Goal: Navigation & Orientation: Find specific page/section

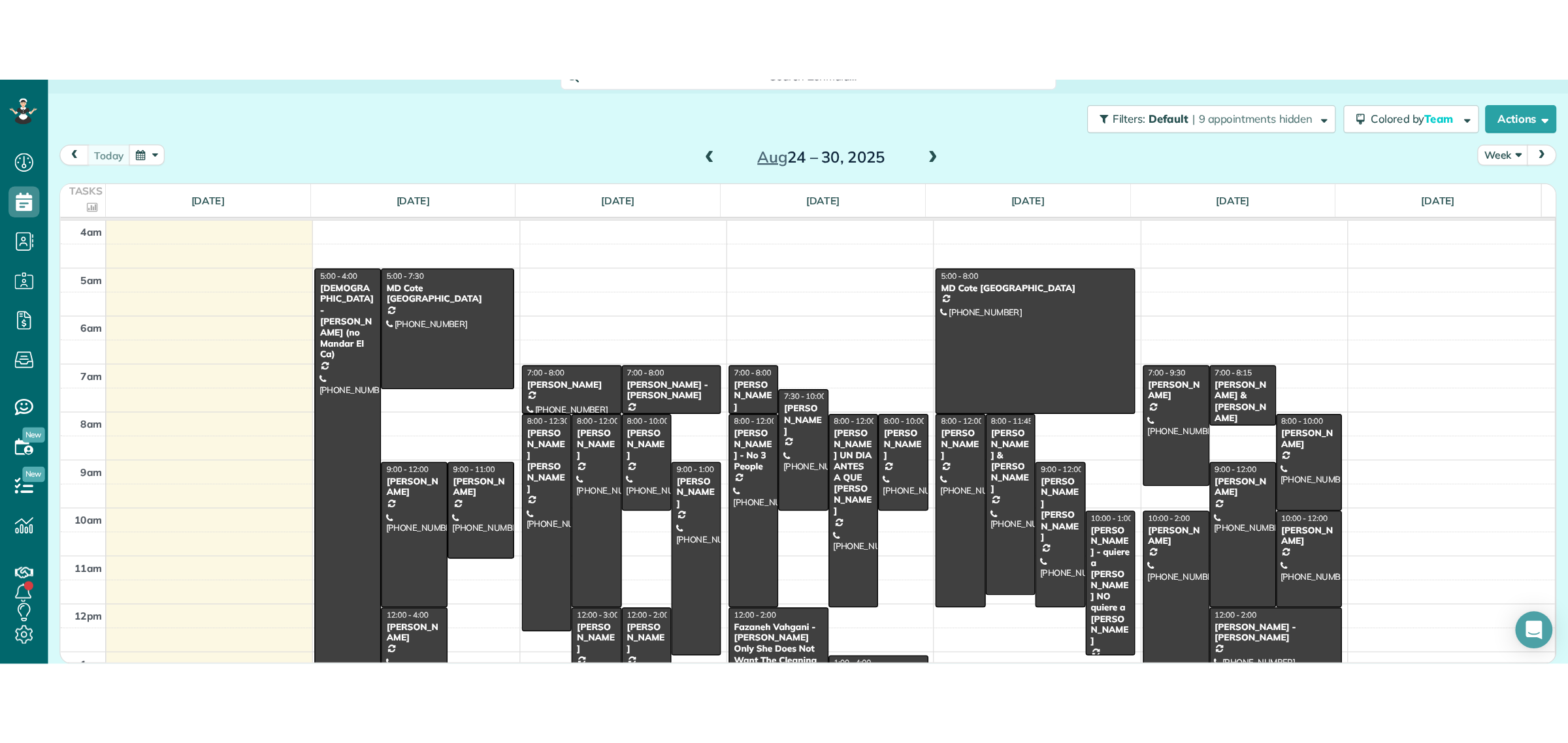
scroll to position [743, 40]
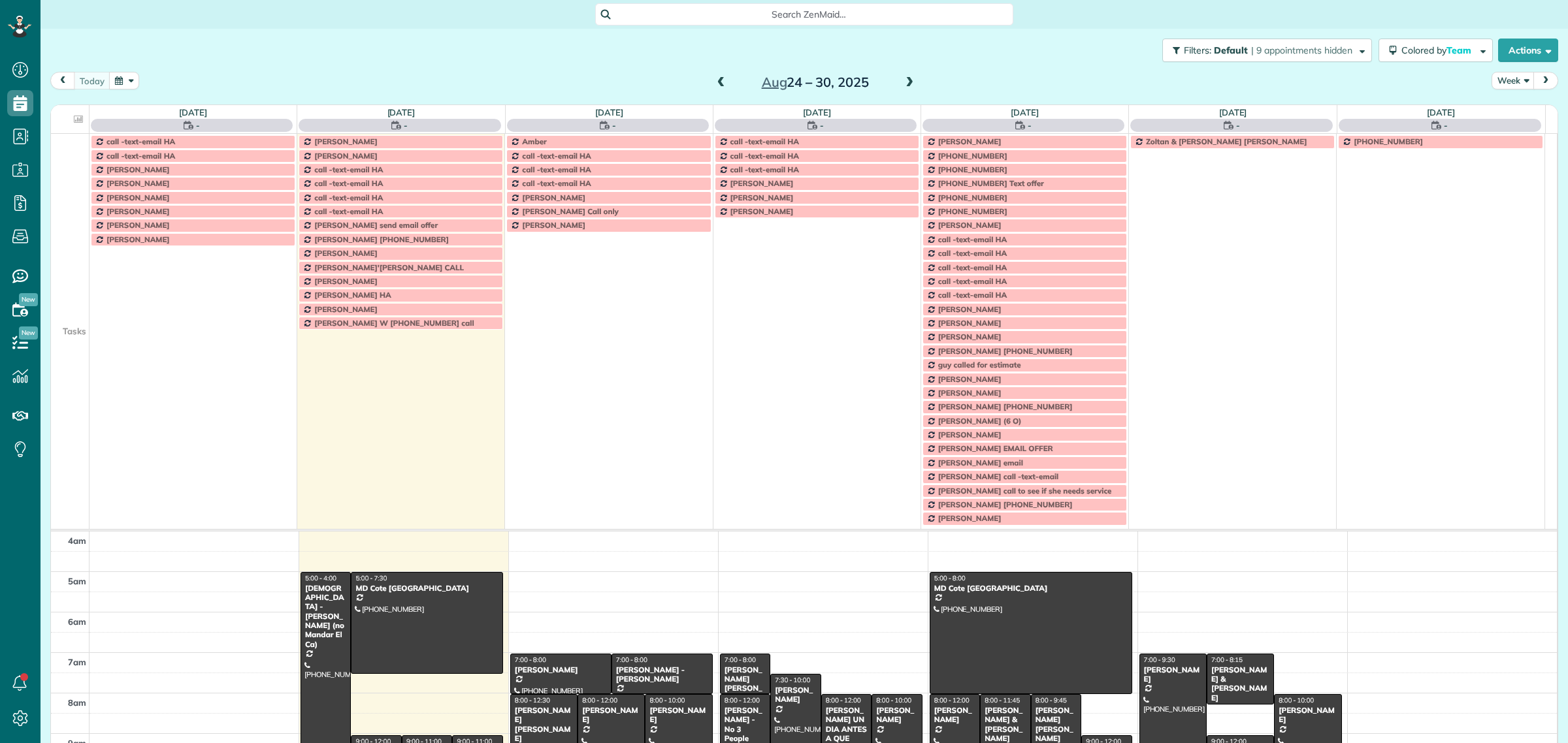
scroll to position [54, 0]
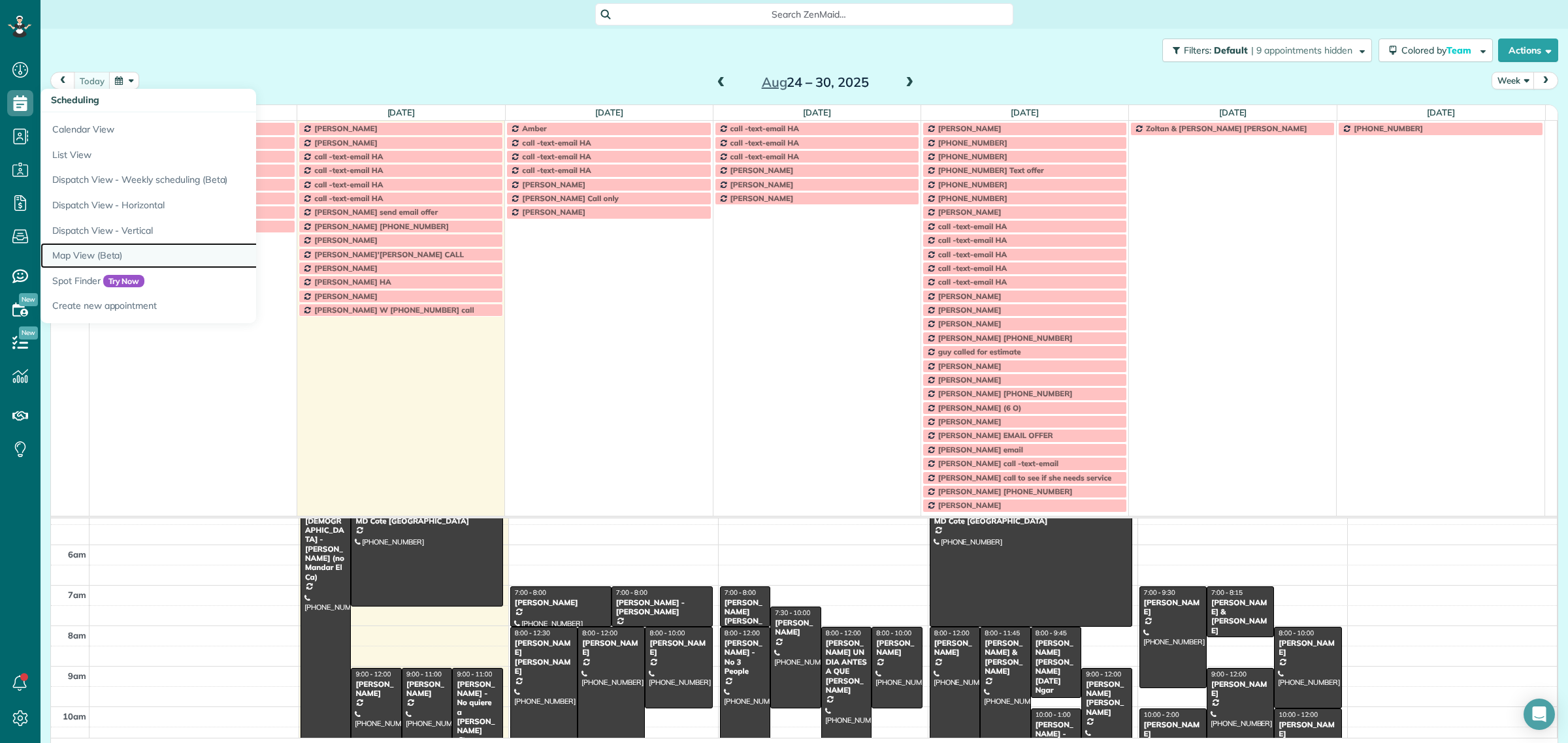
click at [85, 256] on link "Map View (Beta)" at bounding box center [203, 256] width 327 height 25
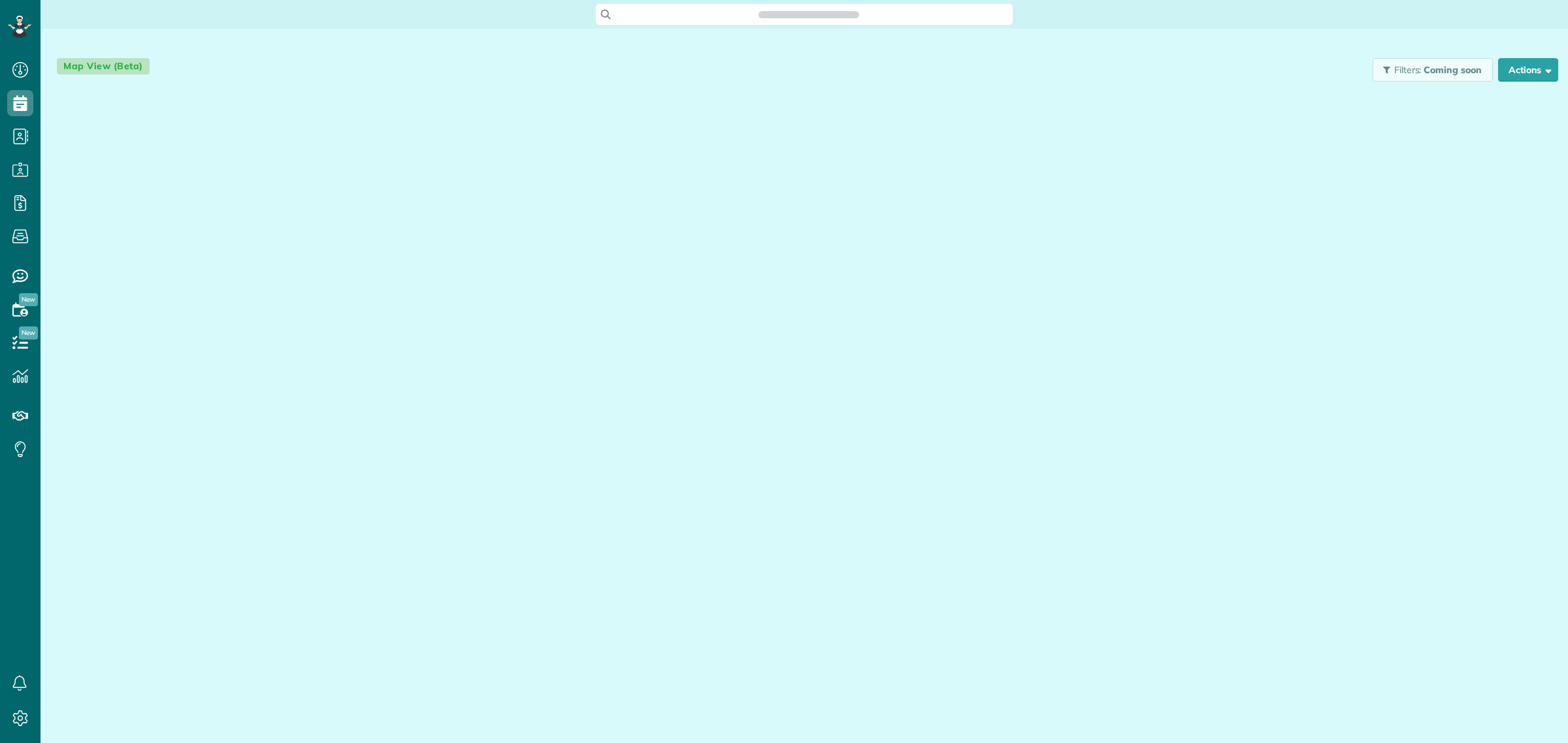
scroll to position [5, 5]
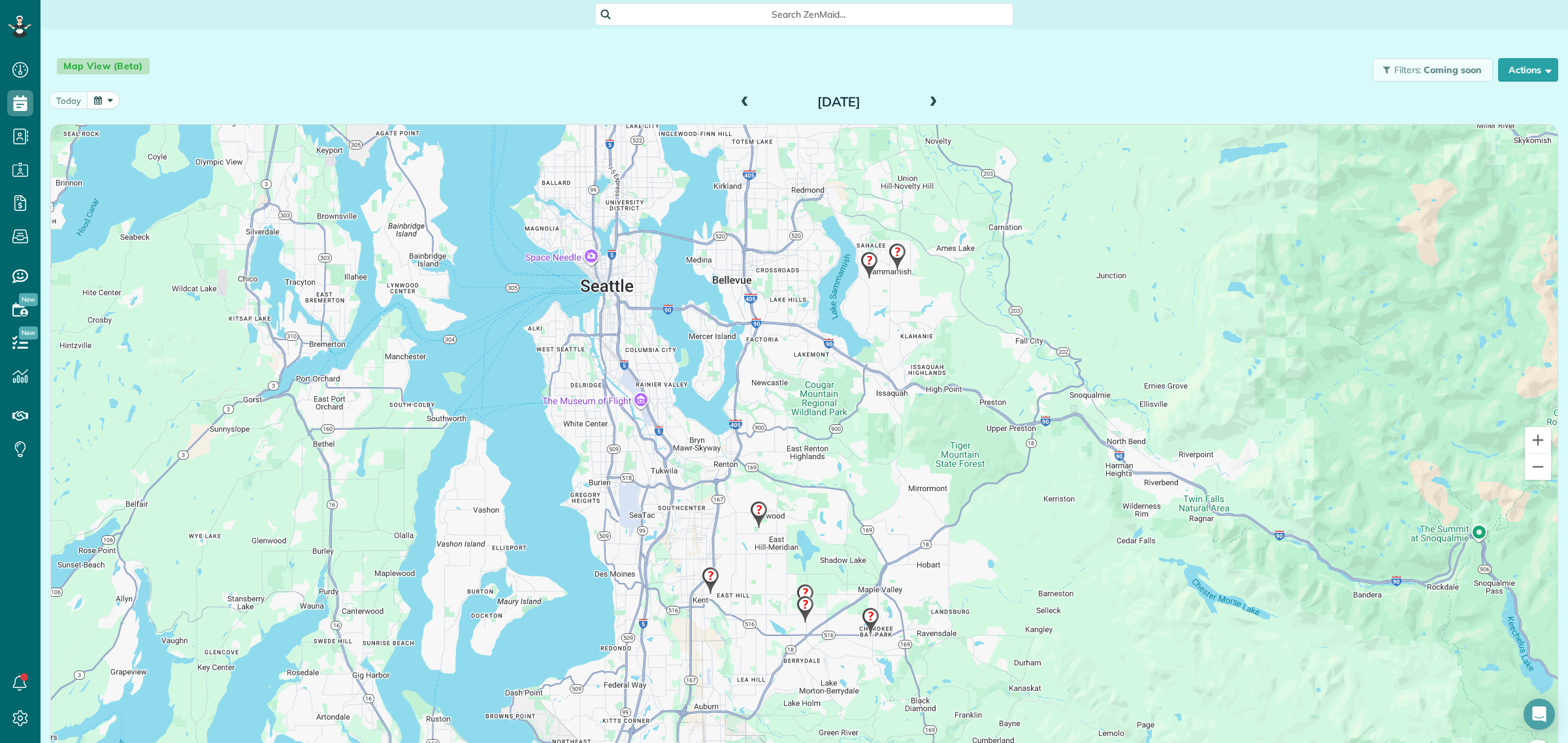
click at [928, 101] on span at bounding box center [933, 102] width 14 height 12
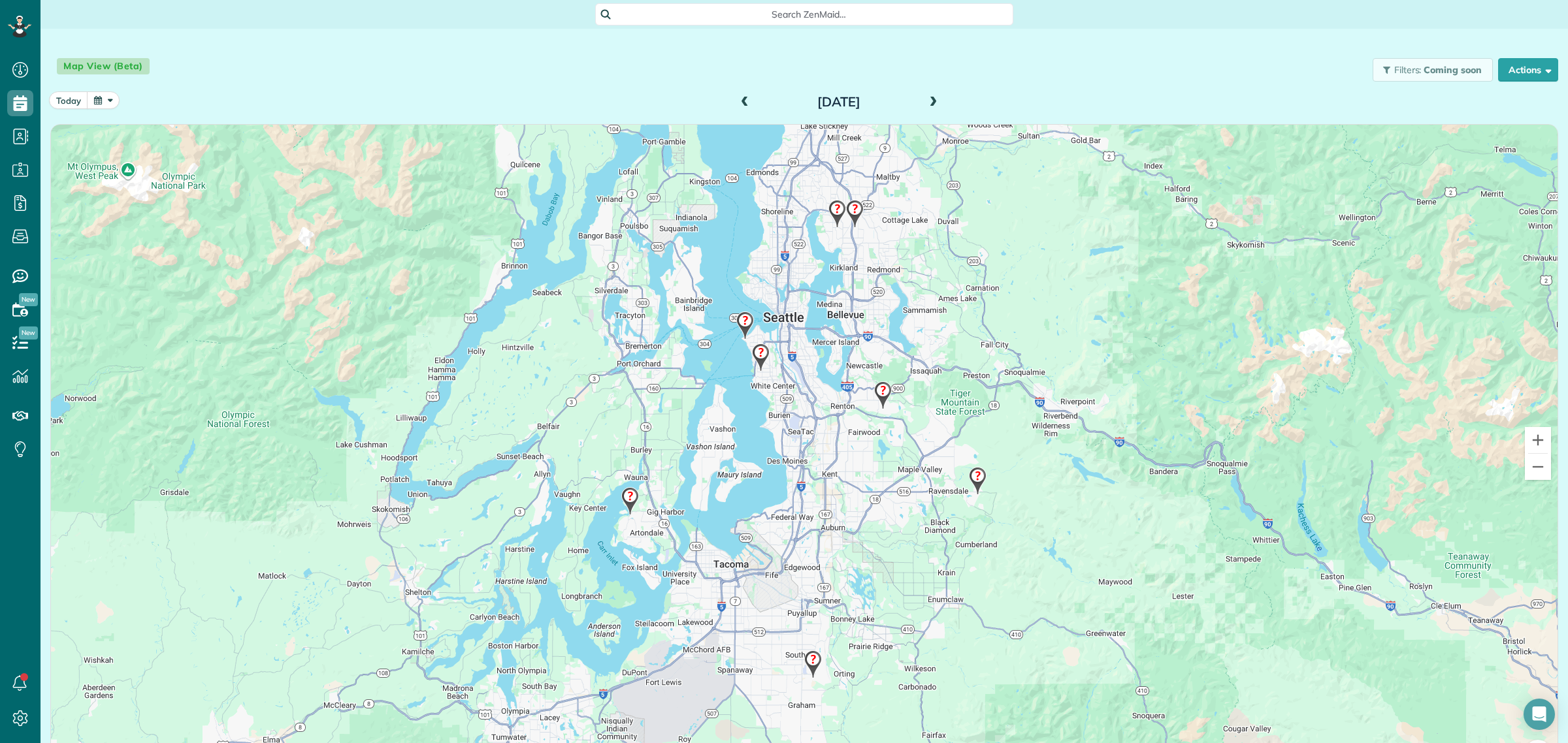
click at [830, 210] on img at bounding box center [837, 214] width 28 height 38
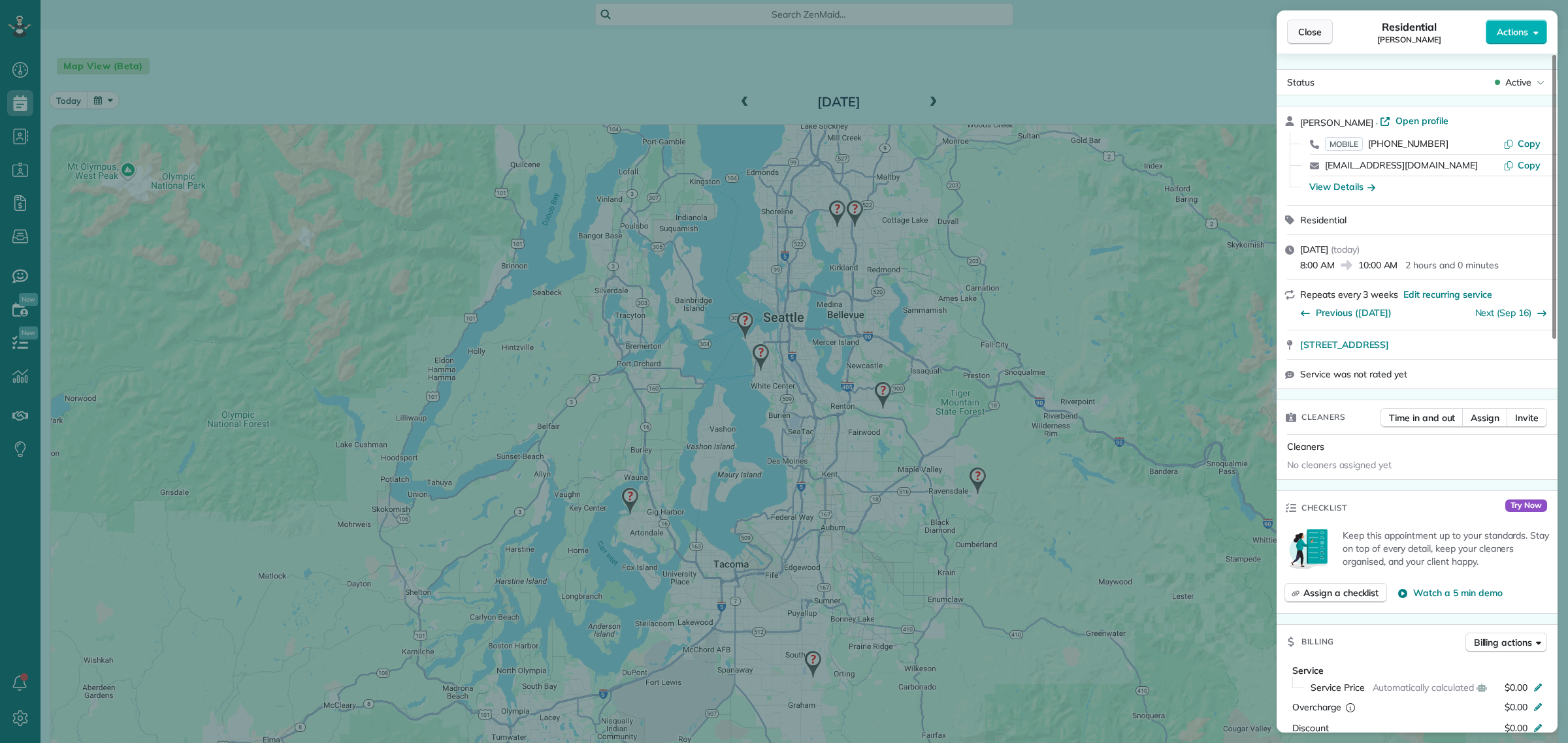
click at [1292, 32] on button "Close" at bounding box center [1310, 32] width 46 height 25
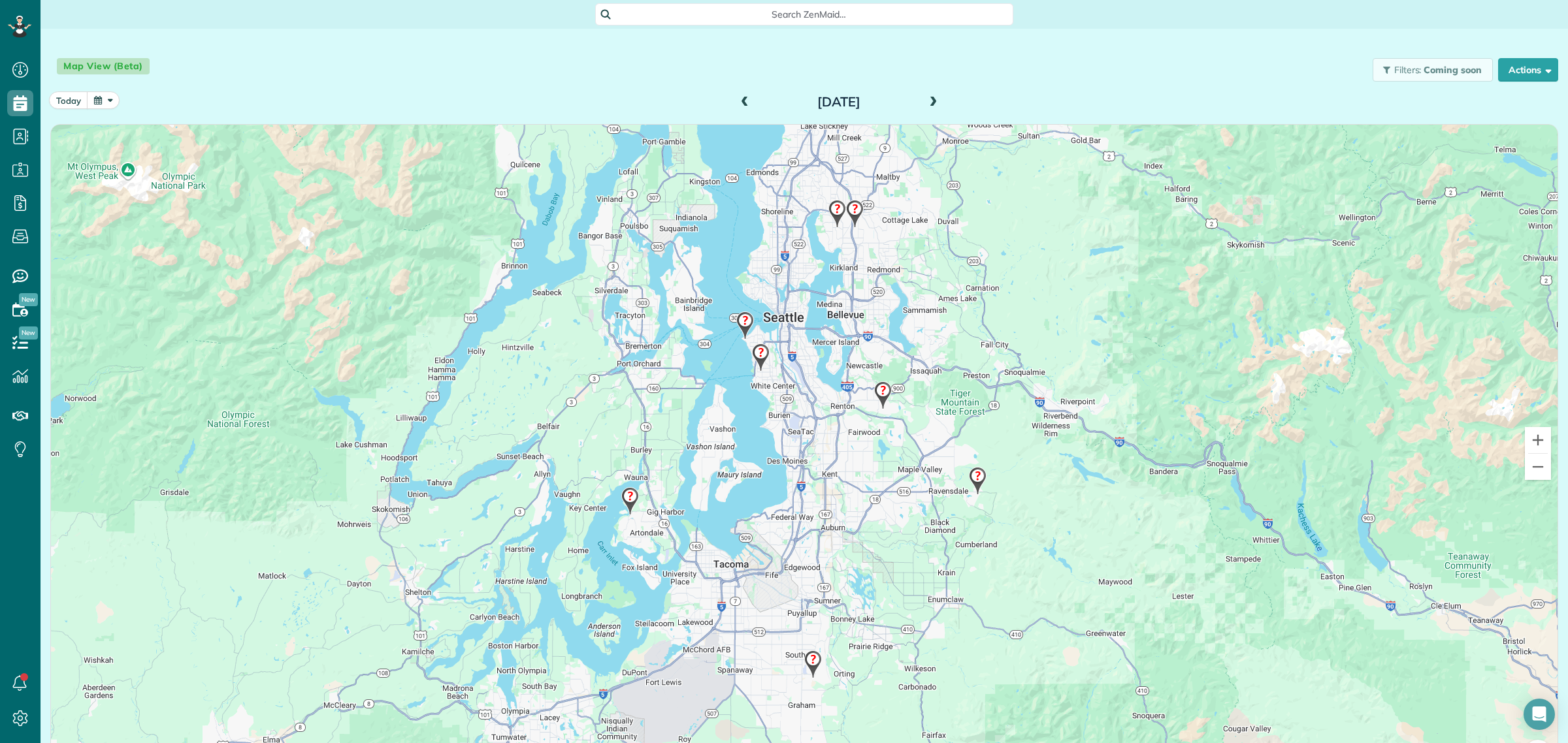
click at [849, 210] on img at bounding box center [854, 214] width 28 height 38
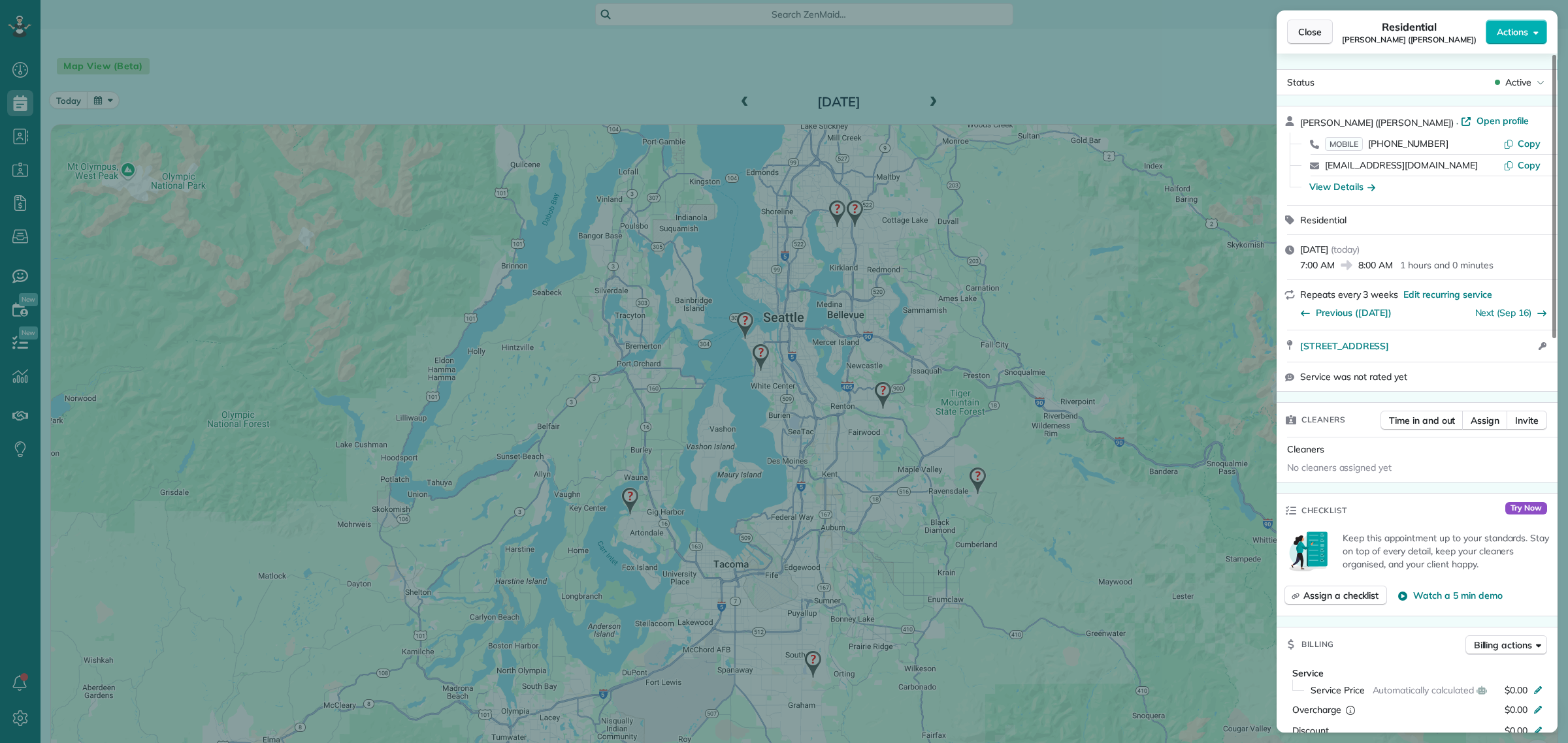
click at [1303, 31] on span "Close" at bounding box center [1310, 32] width 23 height 13
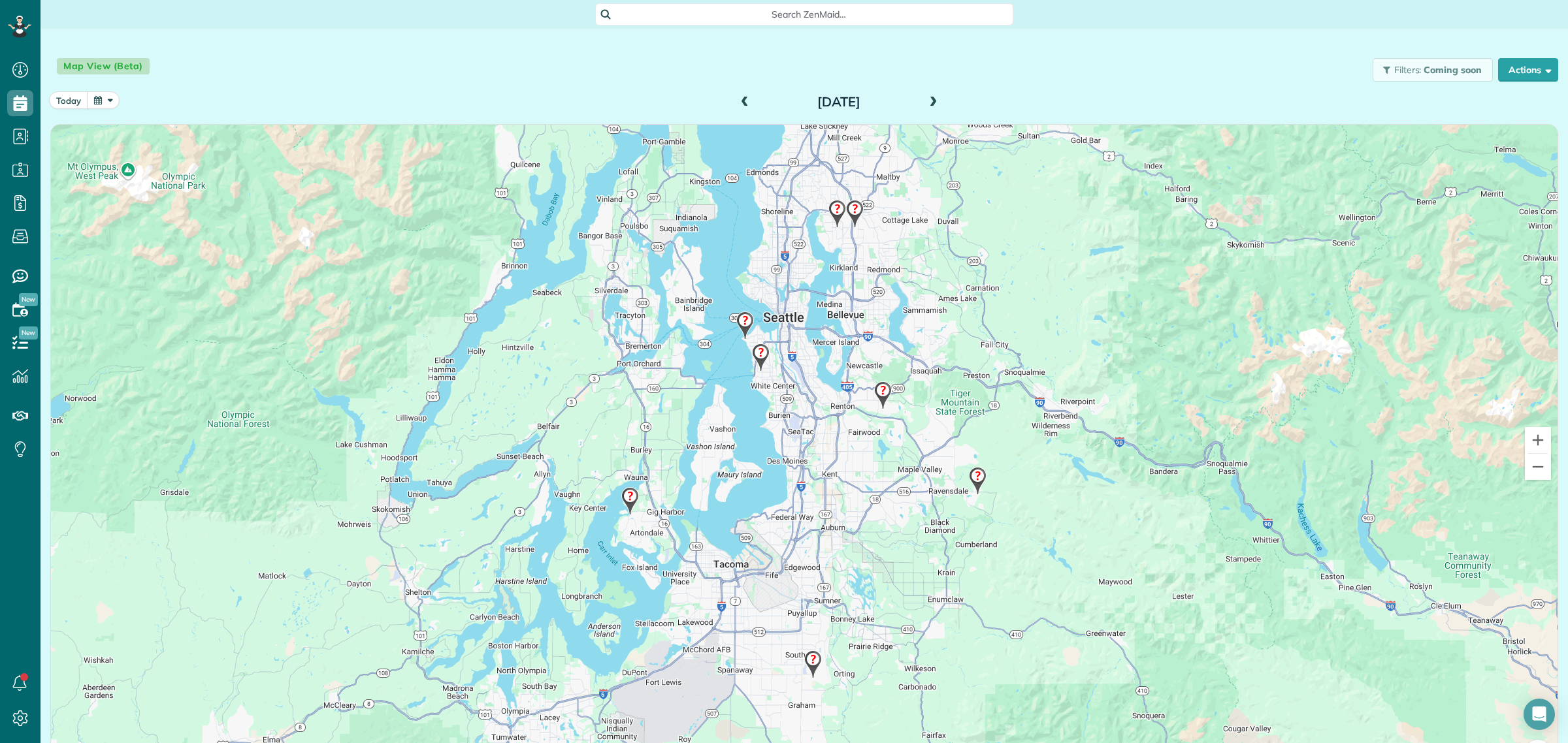
click at [872, 397] on img at bounding box center [883, 395] width 28 height 38
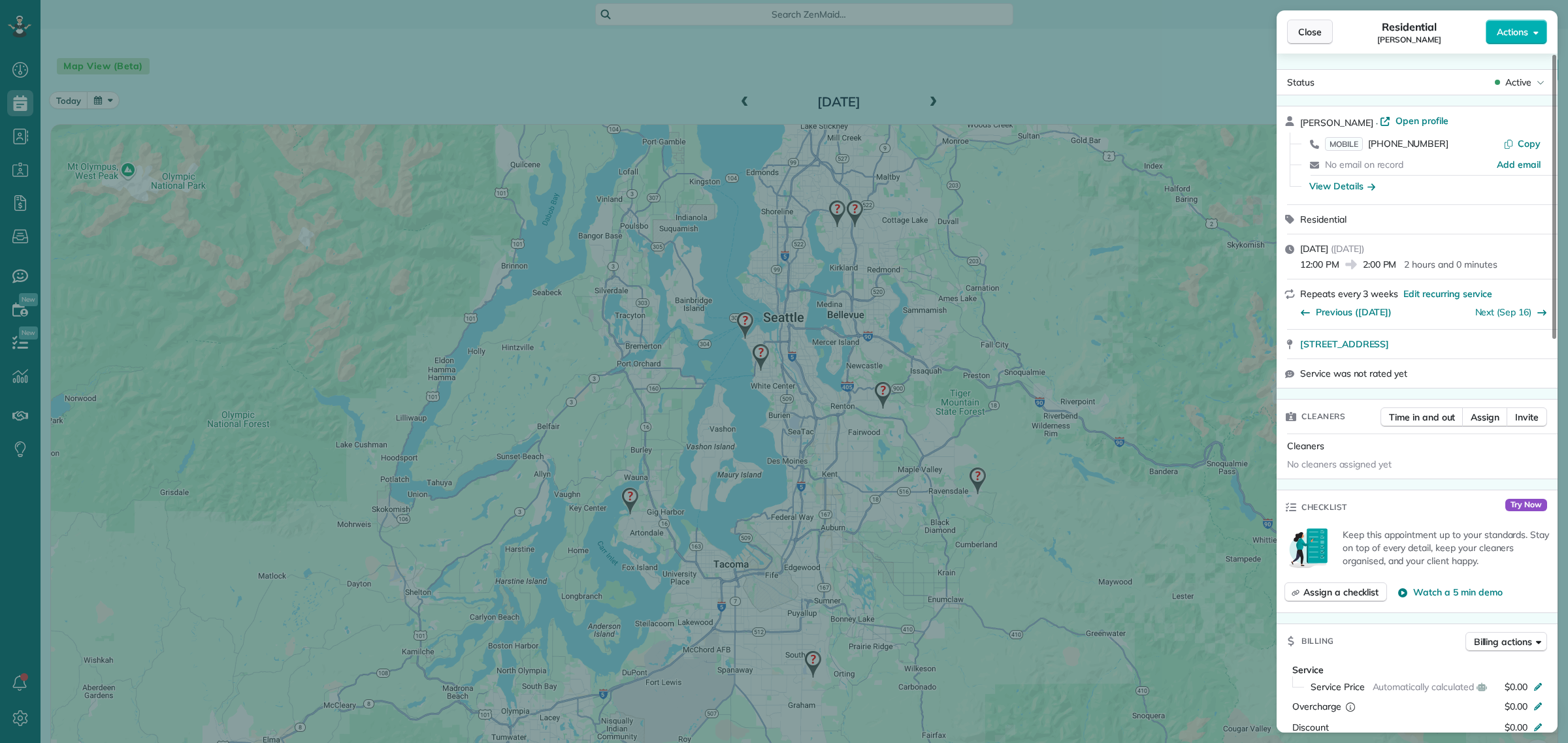
click at [1312, 31] on span "Close" at bounding box center [1310, 32] width 23 height 13
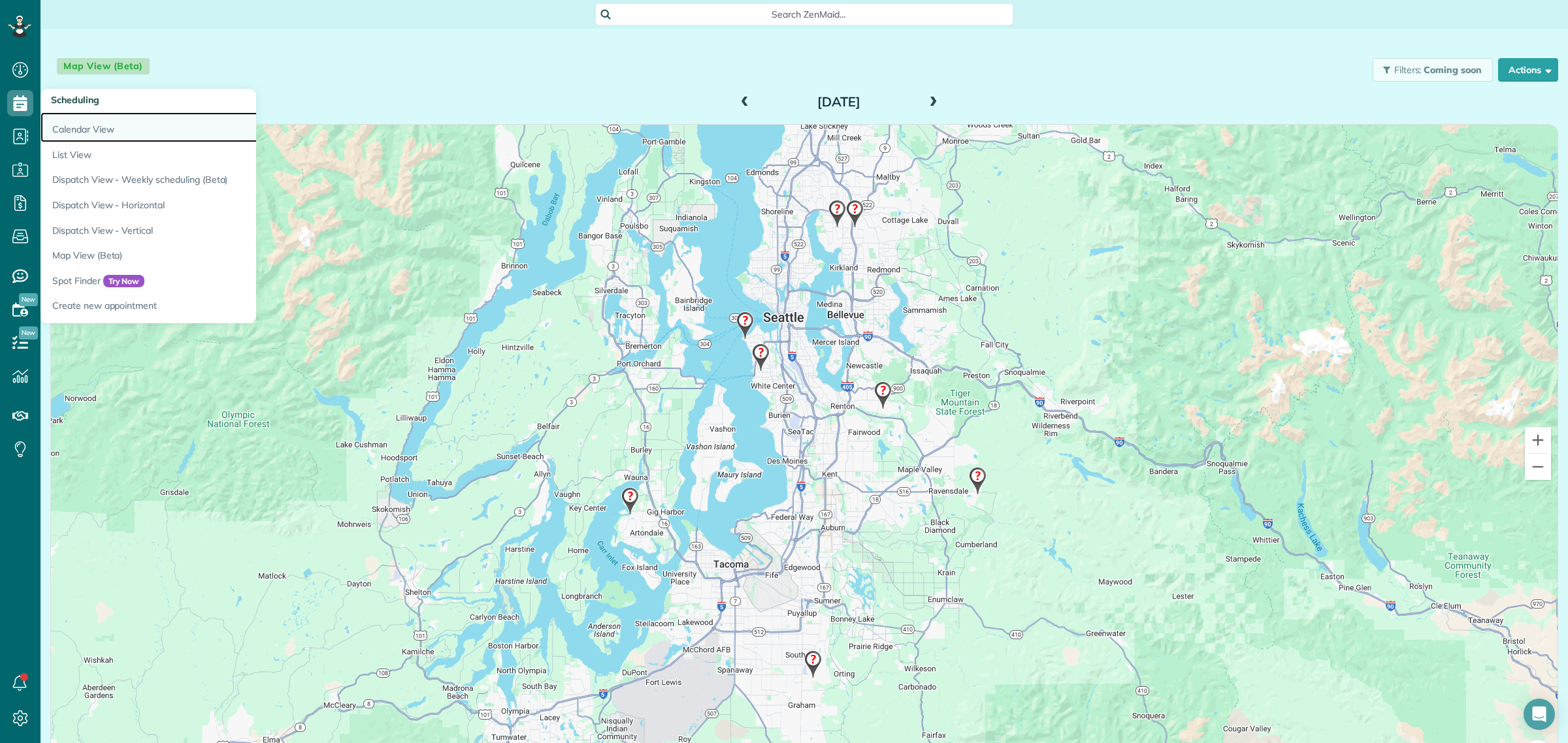
click at [98, 134] on link "Calendar View" at bounding box center [203, 127] width 327 height 30
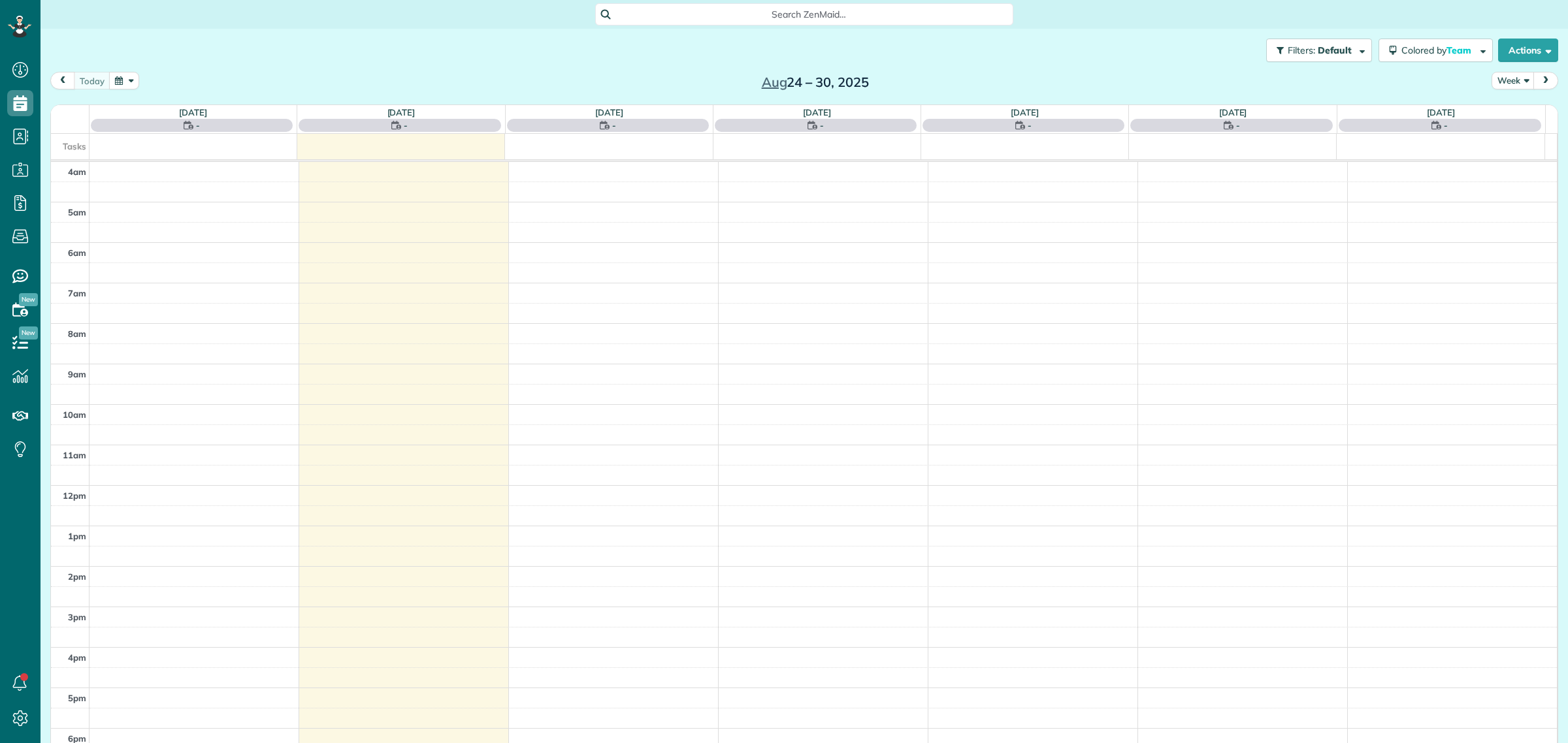
scroll to position [54, 0]
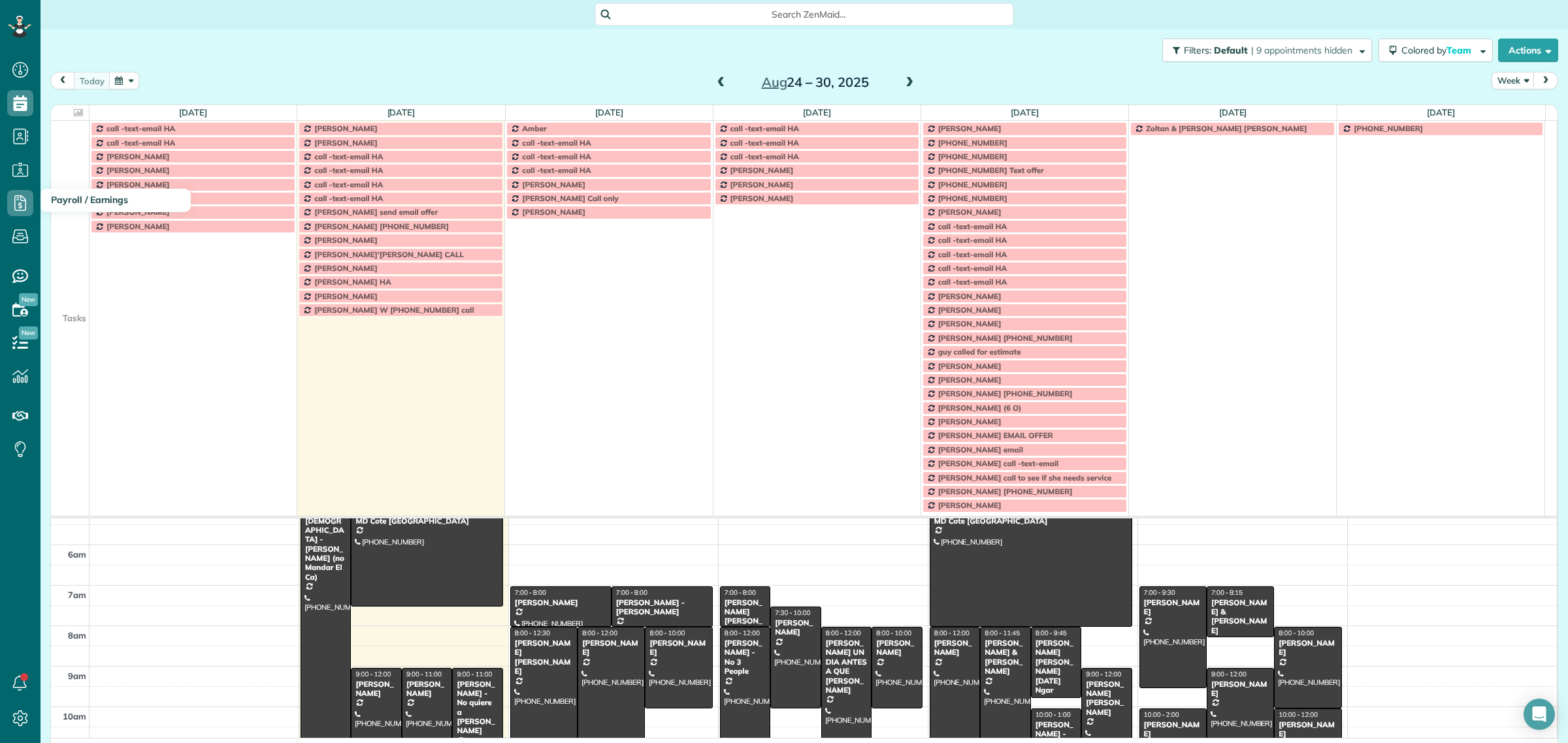
click at [66, 214] on td at bounding box center [70, 212] width 38 height 14
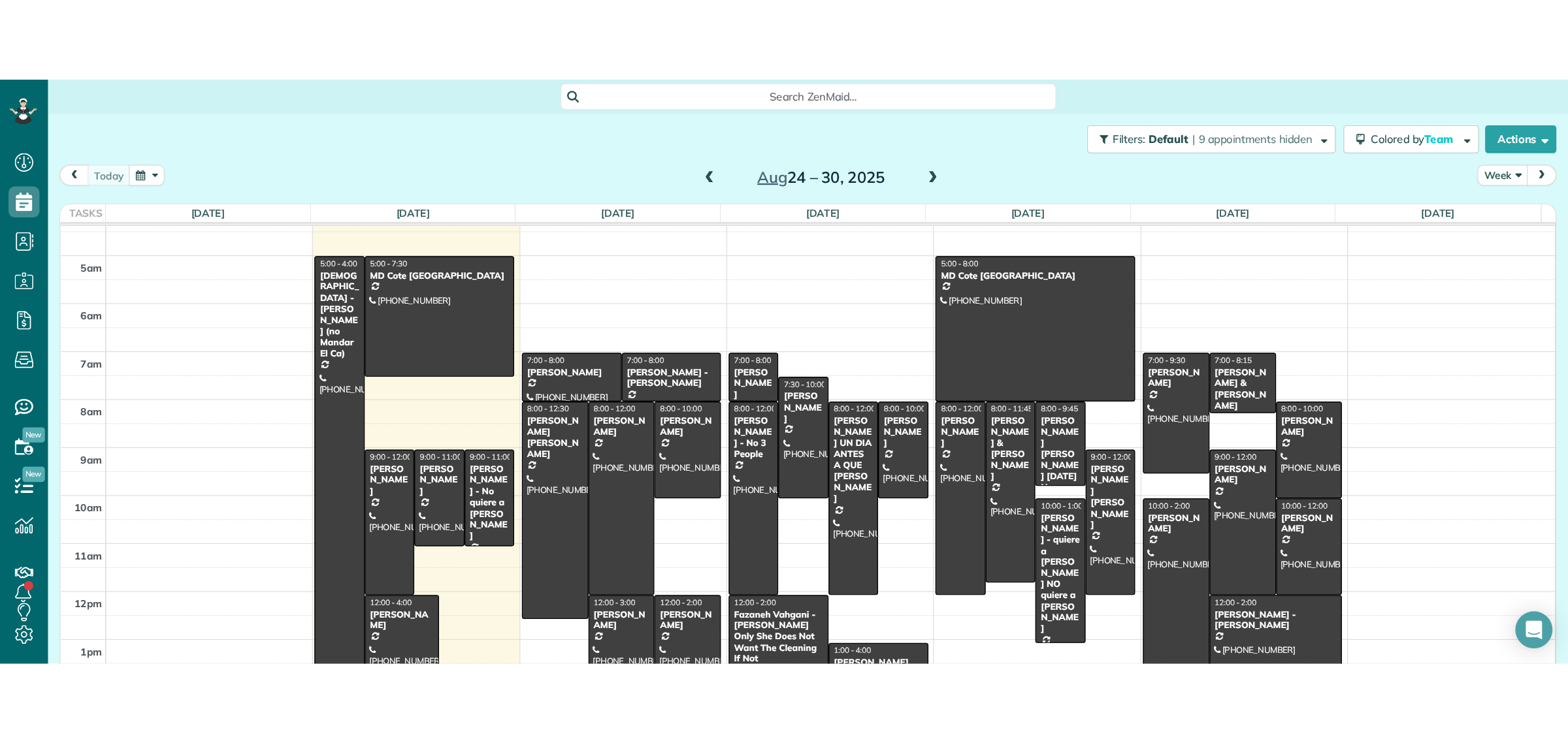
scroll to position [743, 40]
